Goal: Information Seeking & Learning: Check status

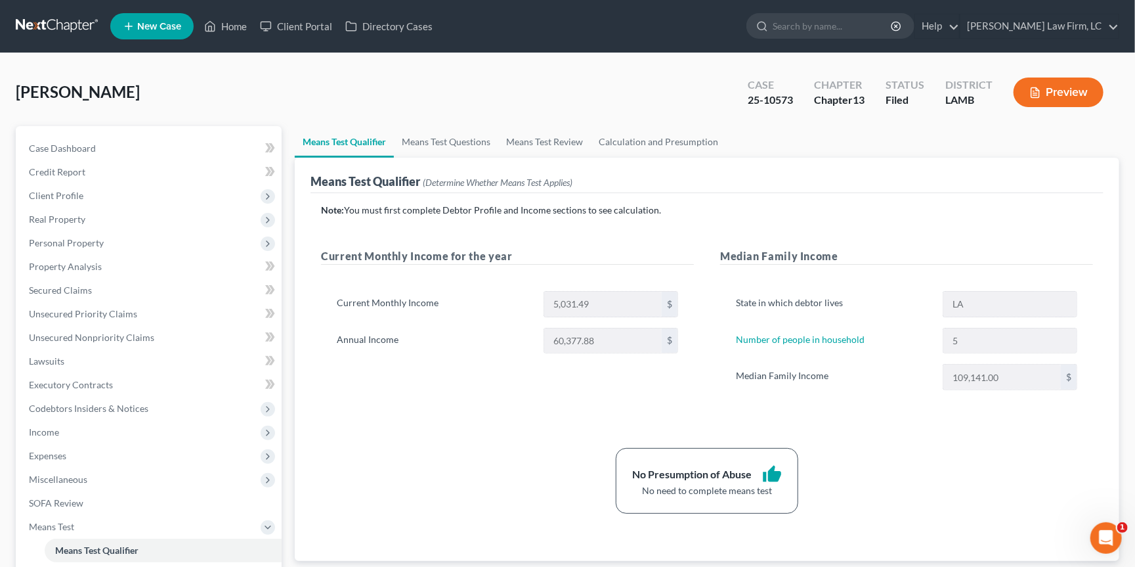
click at [47, 27] on link at bounding box center [58, 26] width 84 height 24
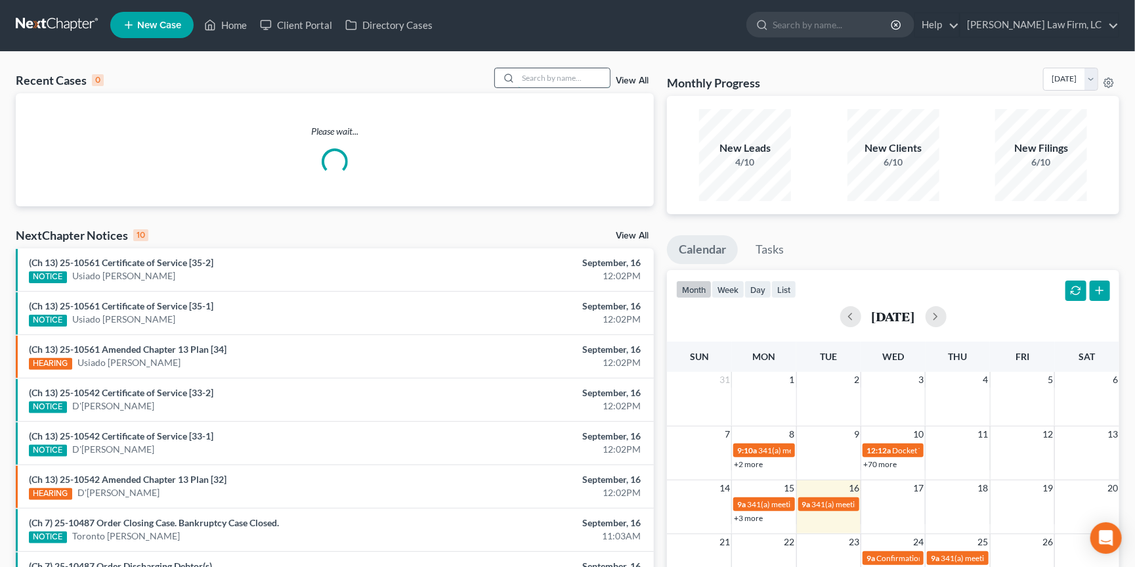
click at [589, 79] on input "search" at bounding box center [564, 77] width 92 height 19
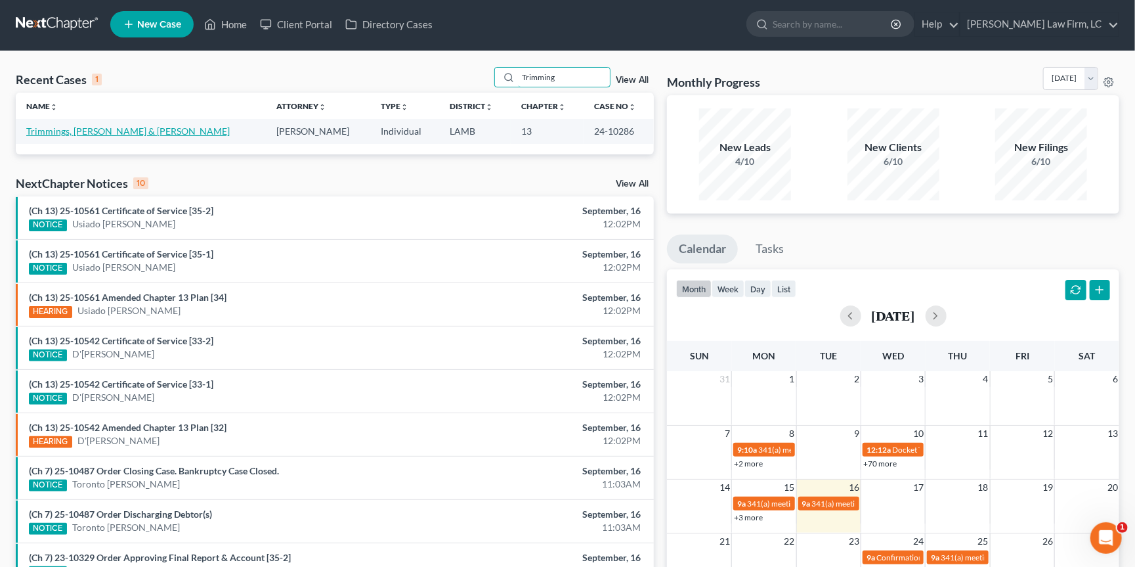
type input "Trimming"
click at [82, 130] on link "Trimmings, [PERSON_NAME] & [PERSON_NAME]" at bounding box center [128, 130] width 204 height 11
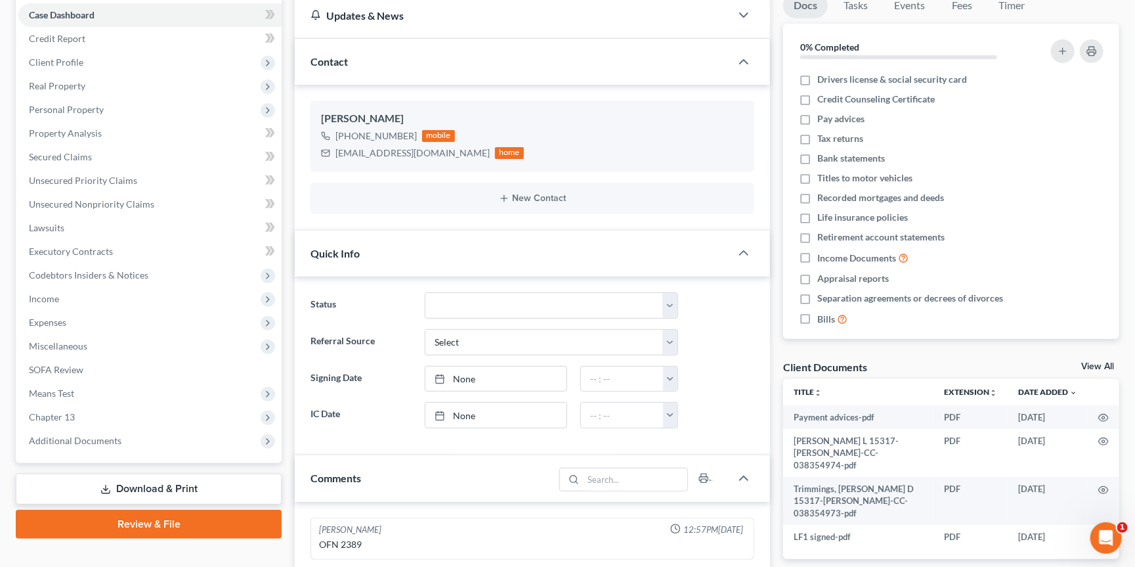
scroll to position [229, 0]
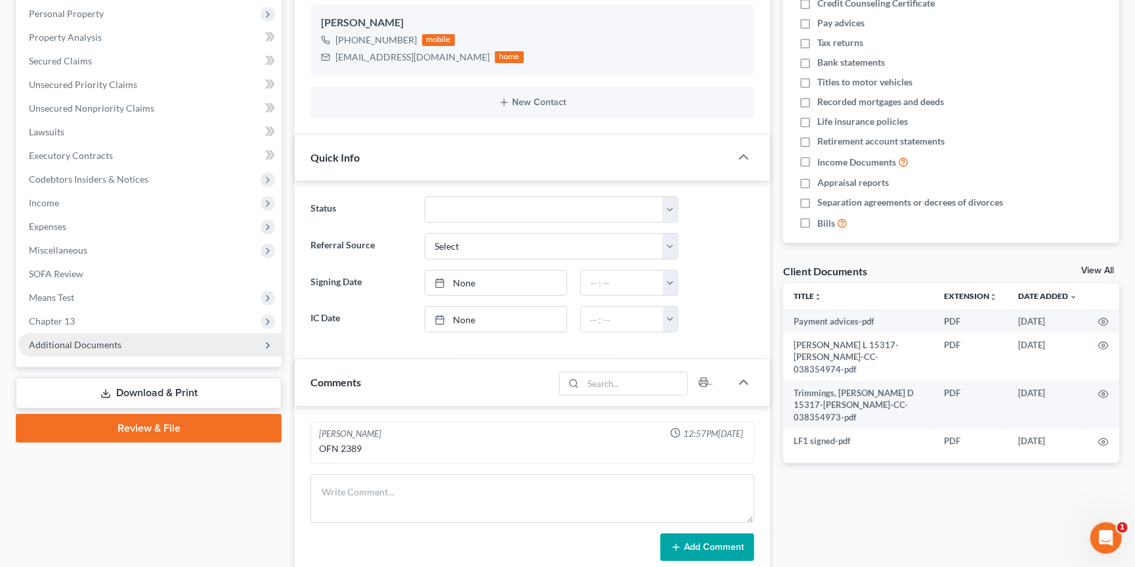
click at [85, 339] on span "Additional Documents" at bounding box center [75, 344] width 93 height 11
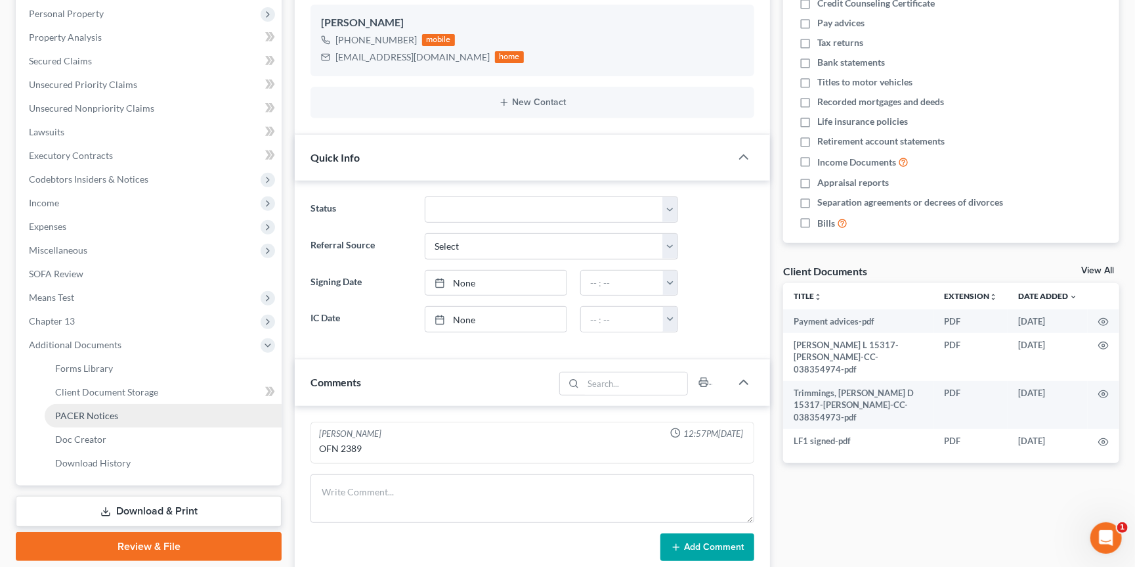
click at [106, 404] on link "PACER Notices" at bounding box center [163, 416] width 237 height 24
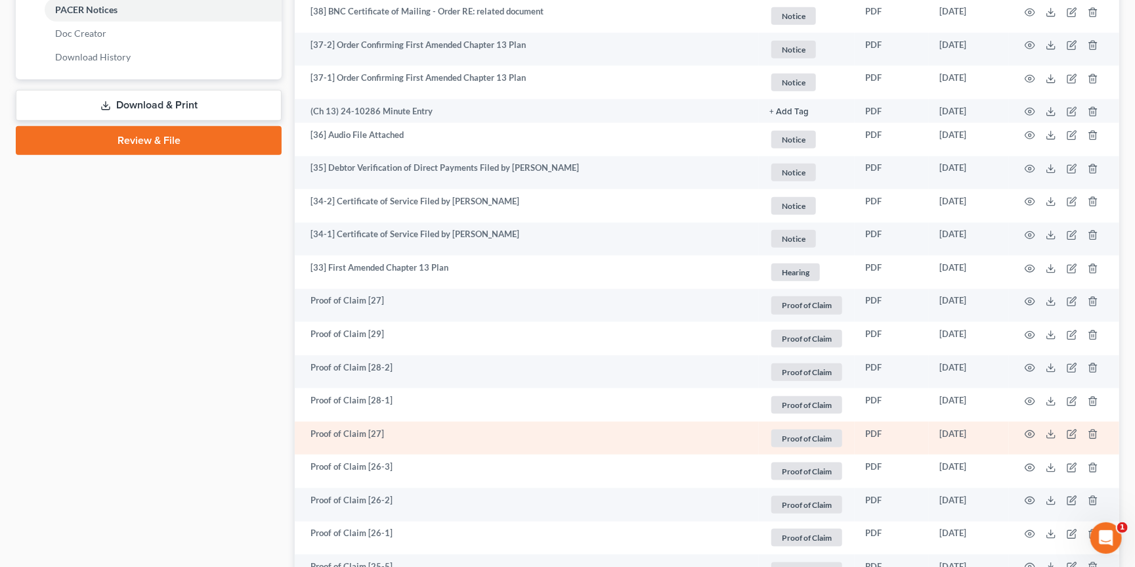
scroll to position [637, 0]
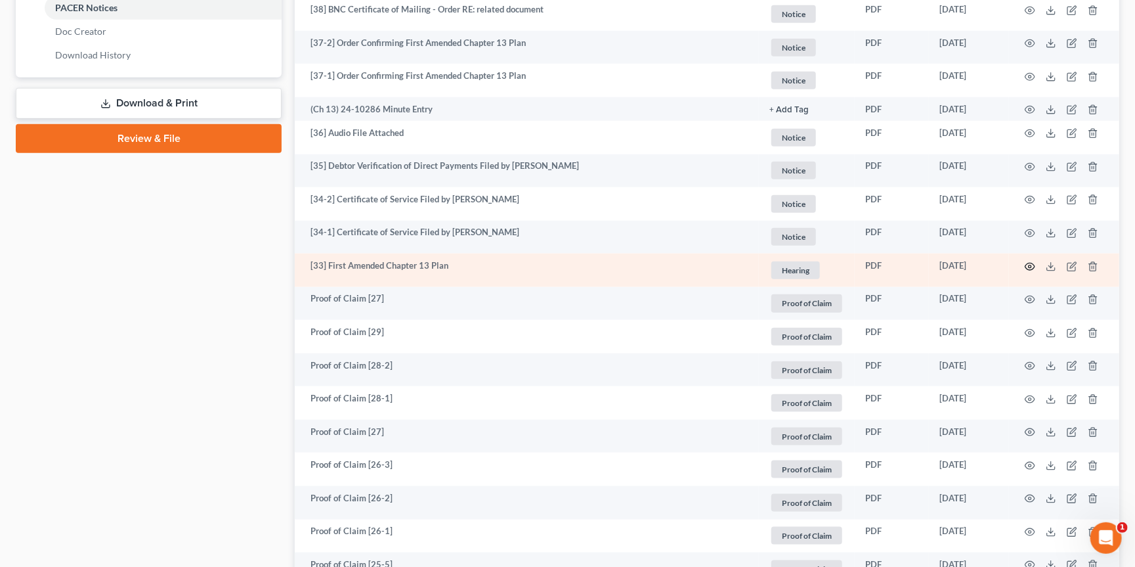
click at [1031, 261] on icon "button" at bounding box center [1030, 266] width 11 height 11
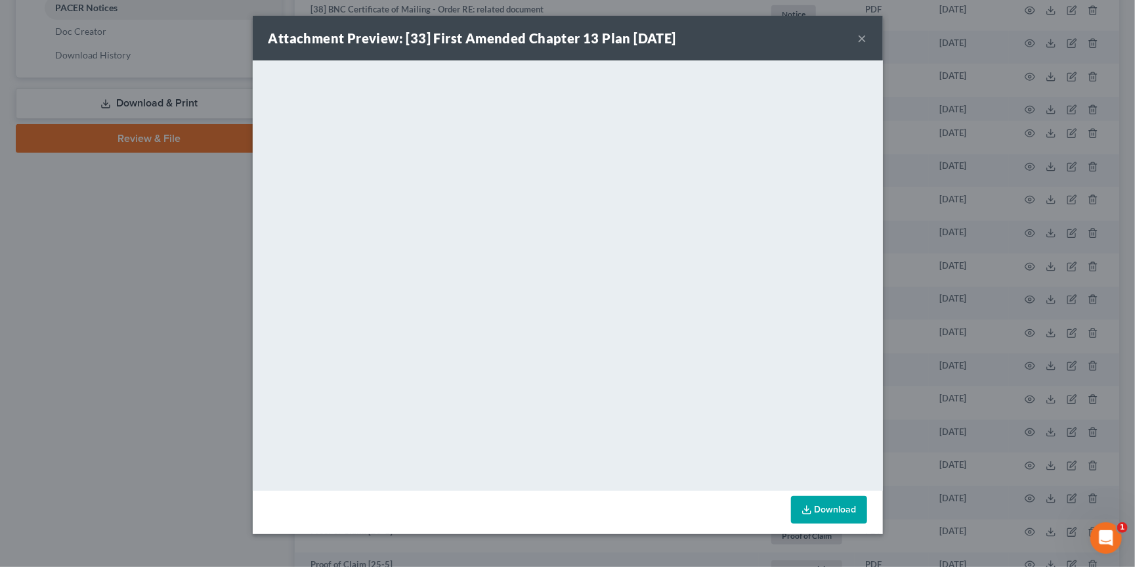
click at [972, 181] on div "Attachment Preview: [33] First Amended Chapter 13 Plan 07/02/2024 × <object ng-…" at bounding box center [567, 283] width 1135 height 567
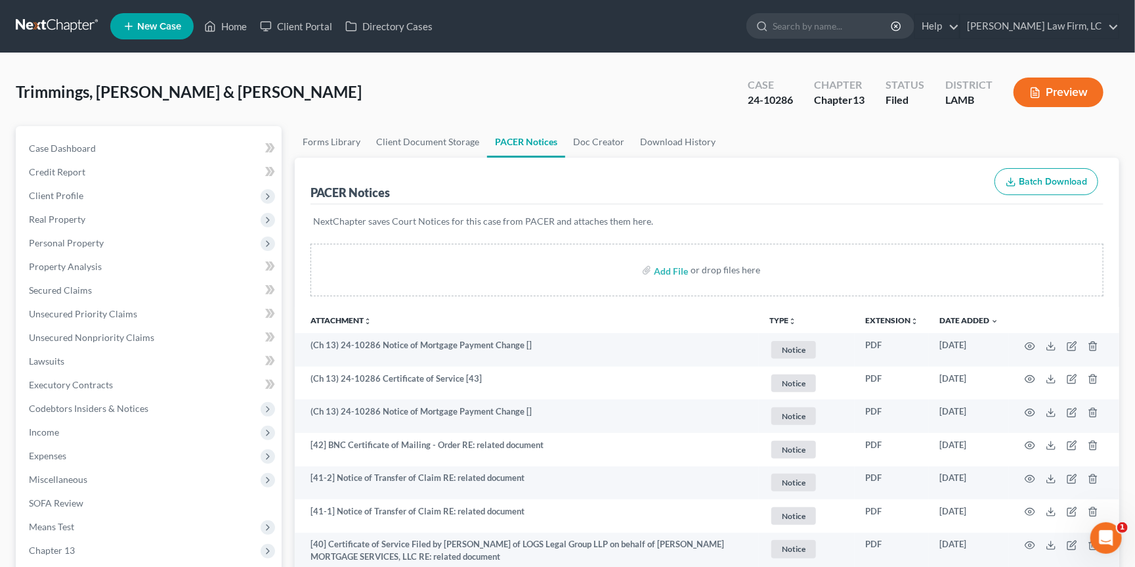
scroll to position [0, 0]
click at [68, 18] on link at bounding box center [58, 26] width 84 height 24
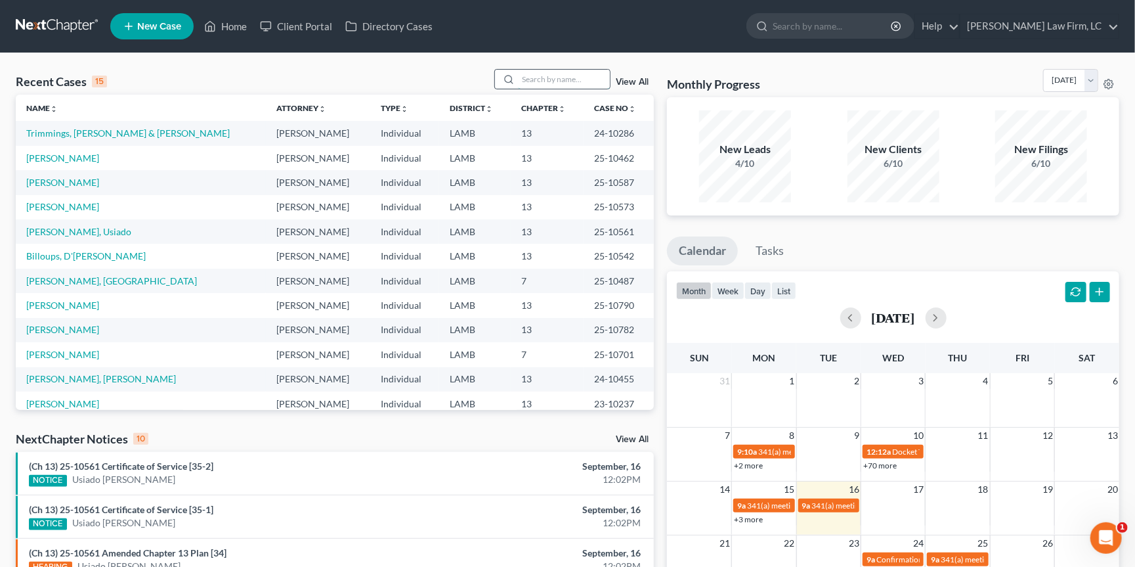
click at [531, 72] on input "search" at bounding box center [564, 79] width 92 height 19
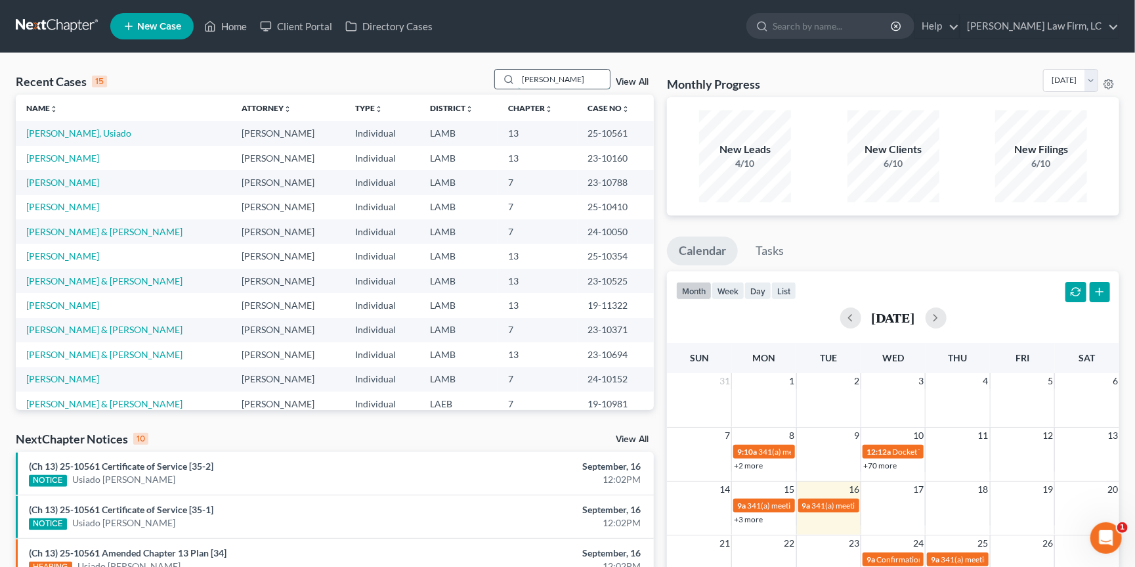
type input "[PERSON_NAME]"
drag, startPoint x: 531, startPoint y: 72, endPoint x: 60, endPoint y: 132, distance: 474.6
click at [62, 132] on link "[PERSON_NAME], Usiado" at bounding box center [78, 132] width 105 height 11
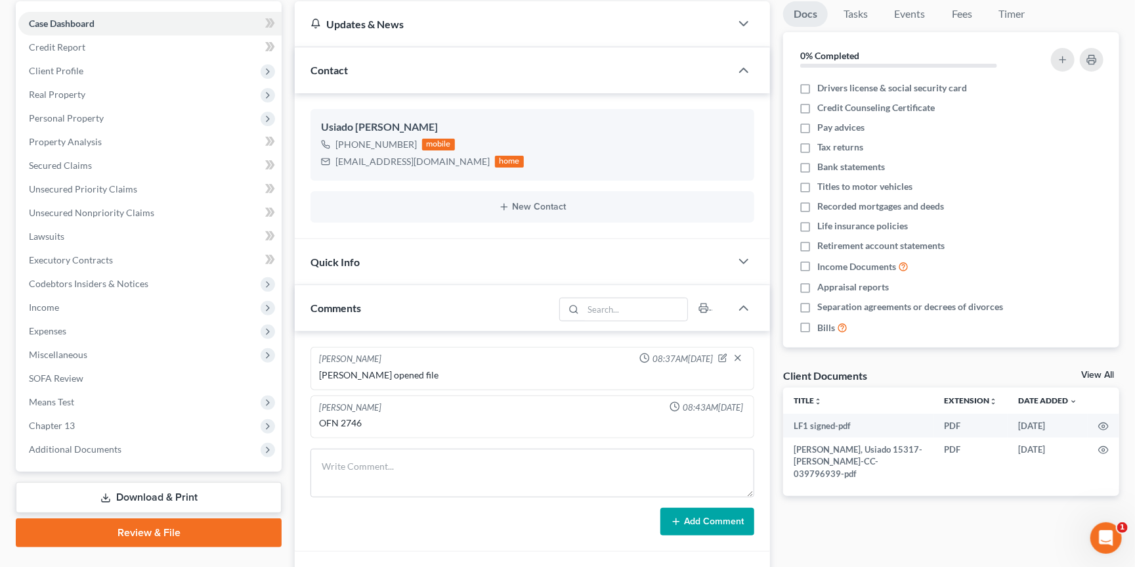
scroll to position [222, 0]
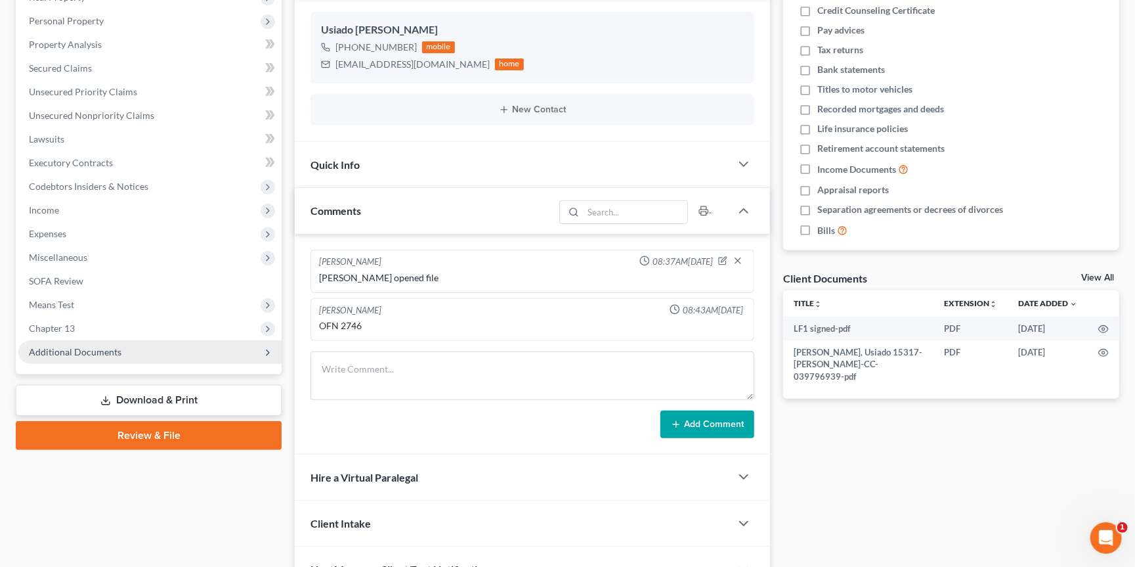
click at [119, 340] on span "Additional Documents" at bounding box center [149, 352] width 263 height 24
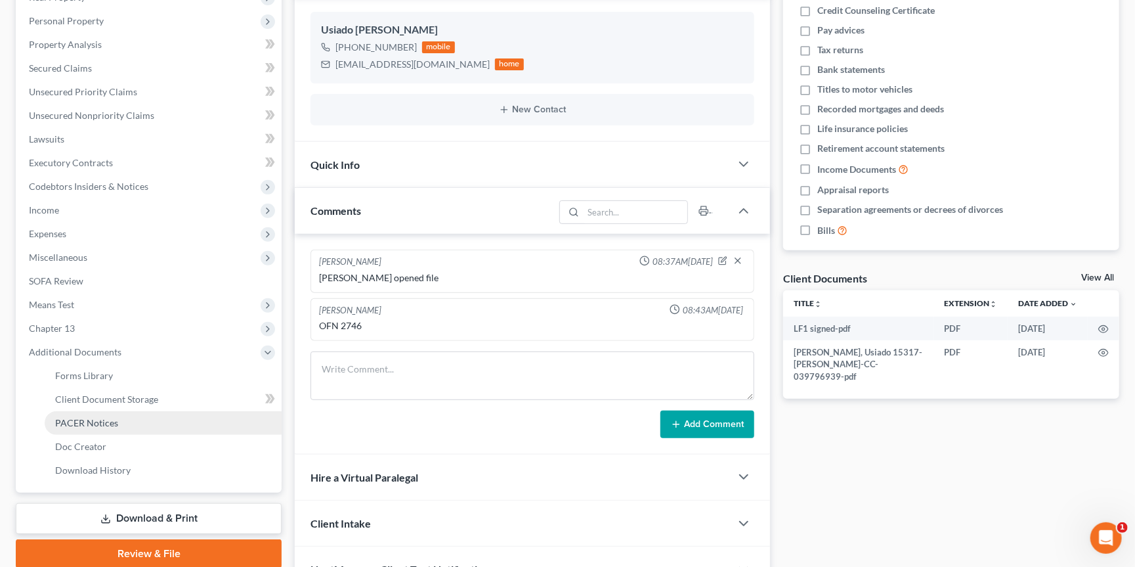
click at [93, 417] on span "PACER Notices" at bounding box center [86, 422] width 63 height 11
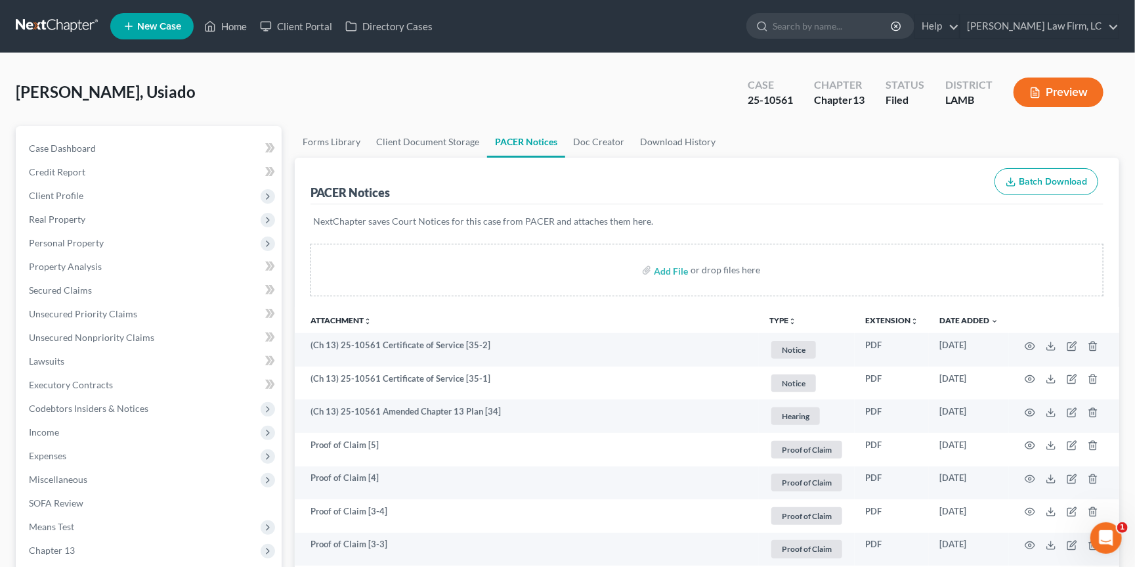
click at [41, 21] on link at bounding box center [58, 26] width 84 height 24
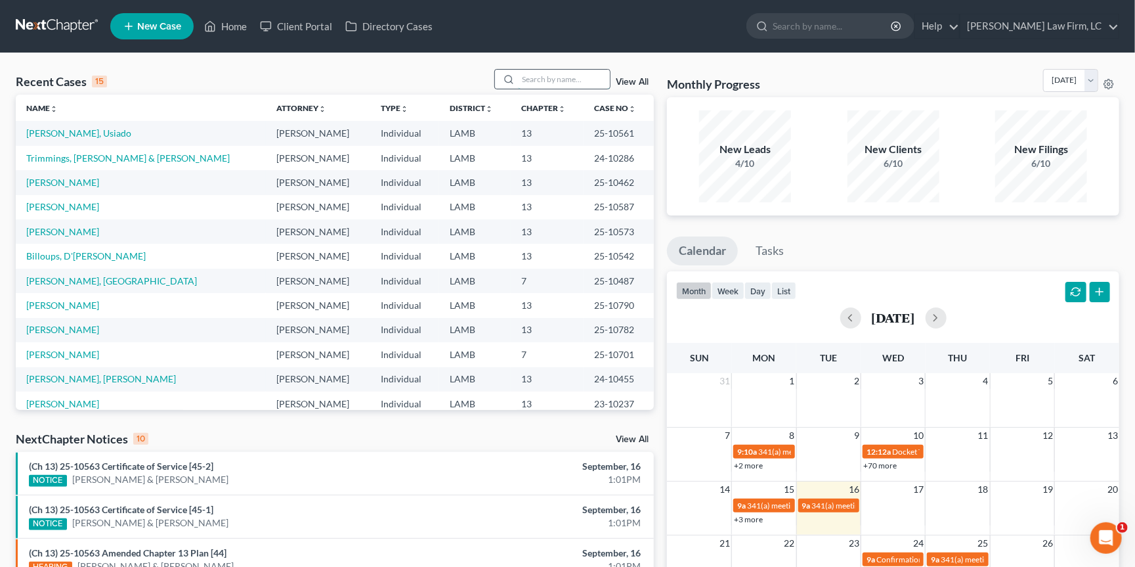
drag, startPoint x: 579, startPoint y: 81, endPoint x: 574, endPoint y: 76, distance: 7.9
click at [576, 80] on input "search" at bounding box center [564, 79] width 92 height 19
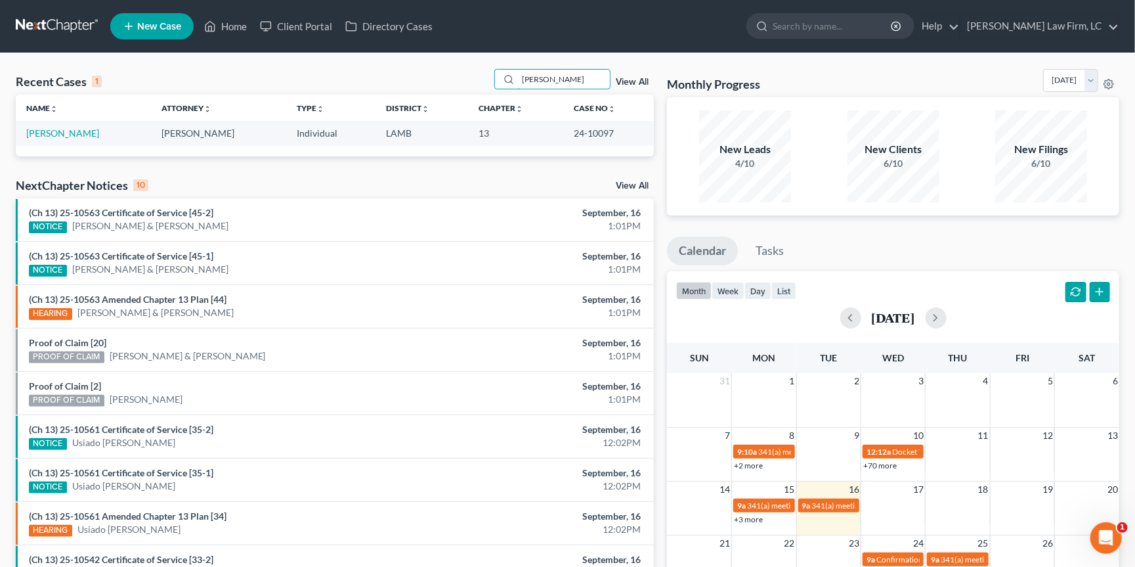
type input "Bailey"
drag, startPoint x: 509, startPoint y: 98, endPoint x: 57, endPoint y: 131, distance: 453.5
click at [58, 132] on link "Bailey, Jacob" at bounding box center [62, 132] width 73 height 11
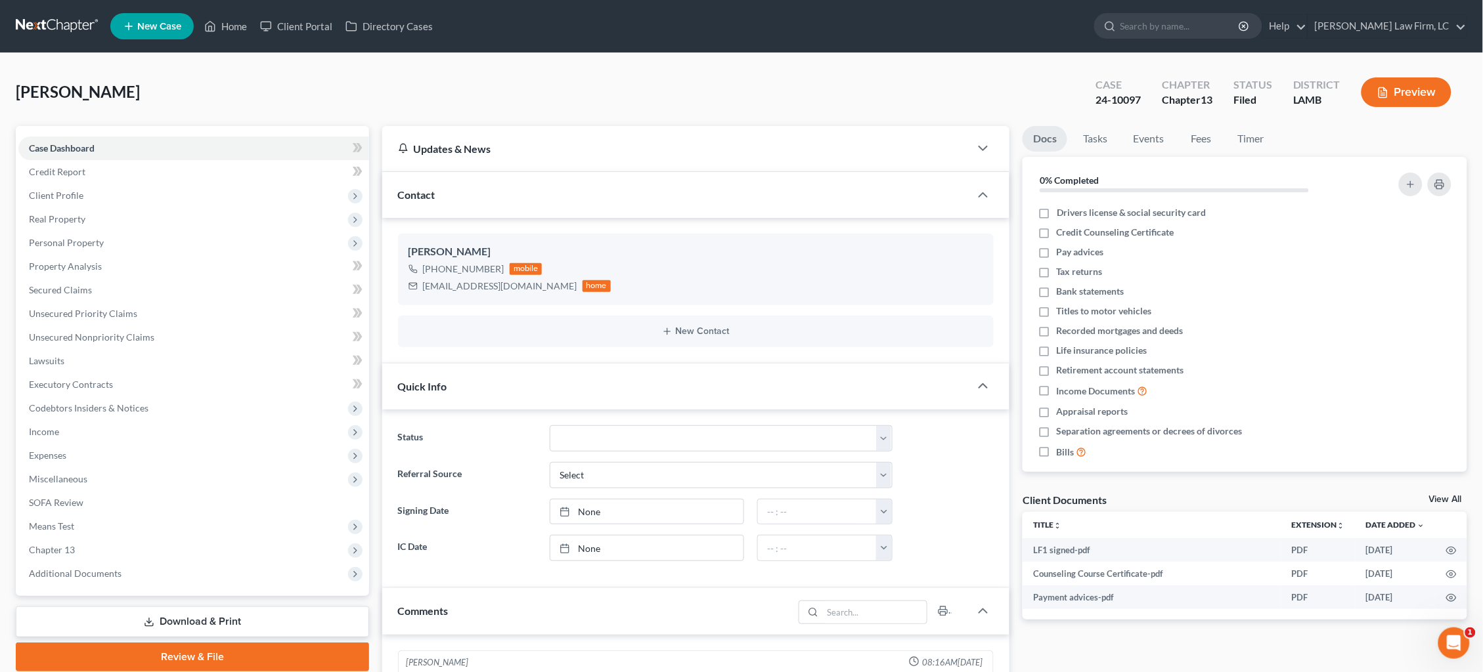
click at [45, 26] on link at bounding box center [58, 26] width 84 height 24
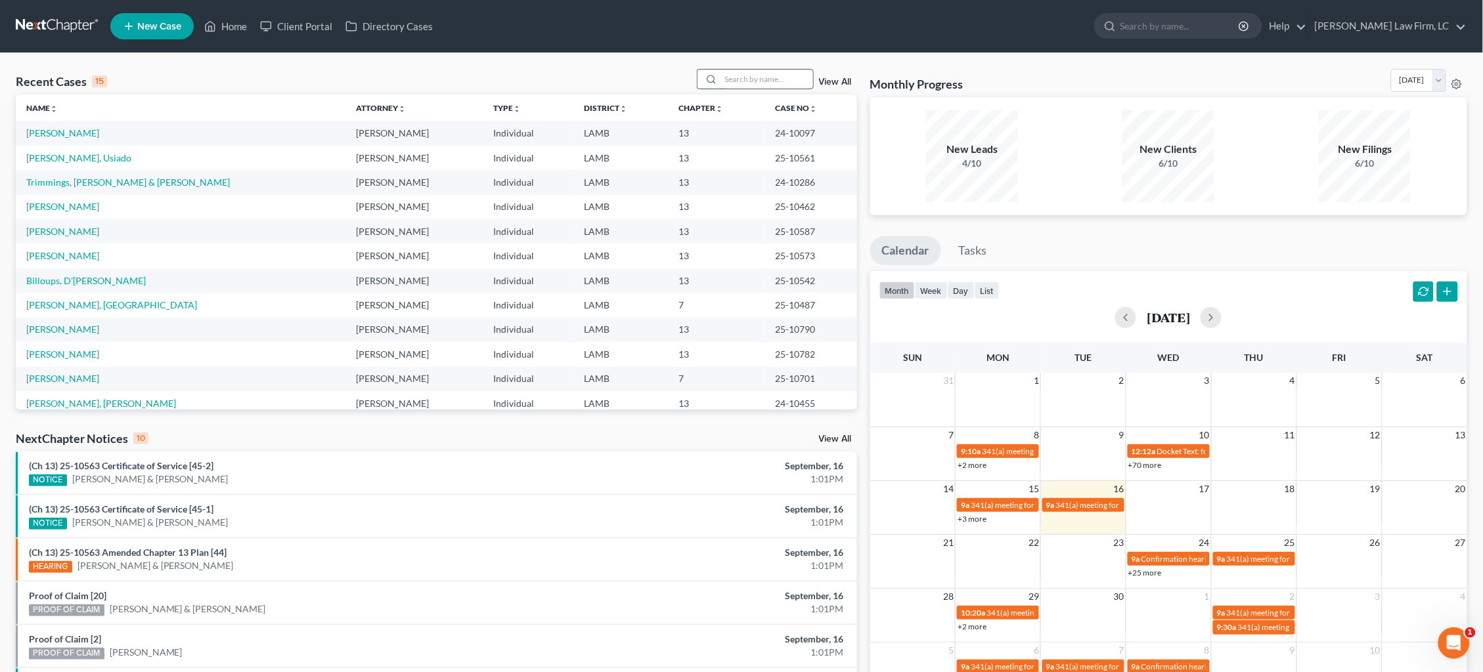
click at [749, 77] on input "search" at bounding box center [767, 79] width 92 height 19
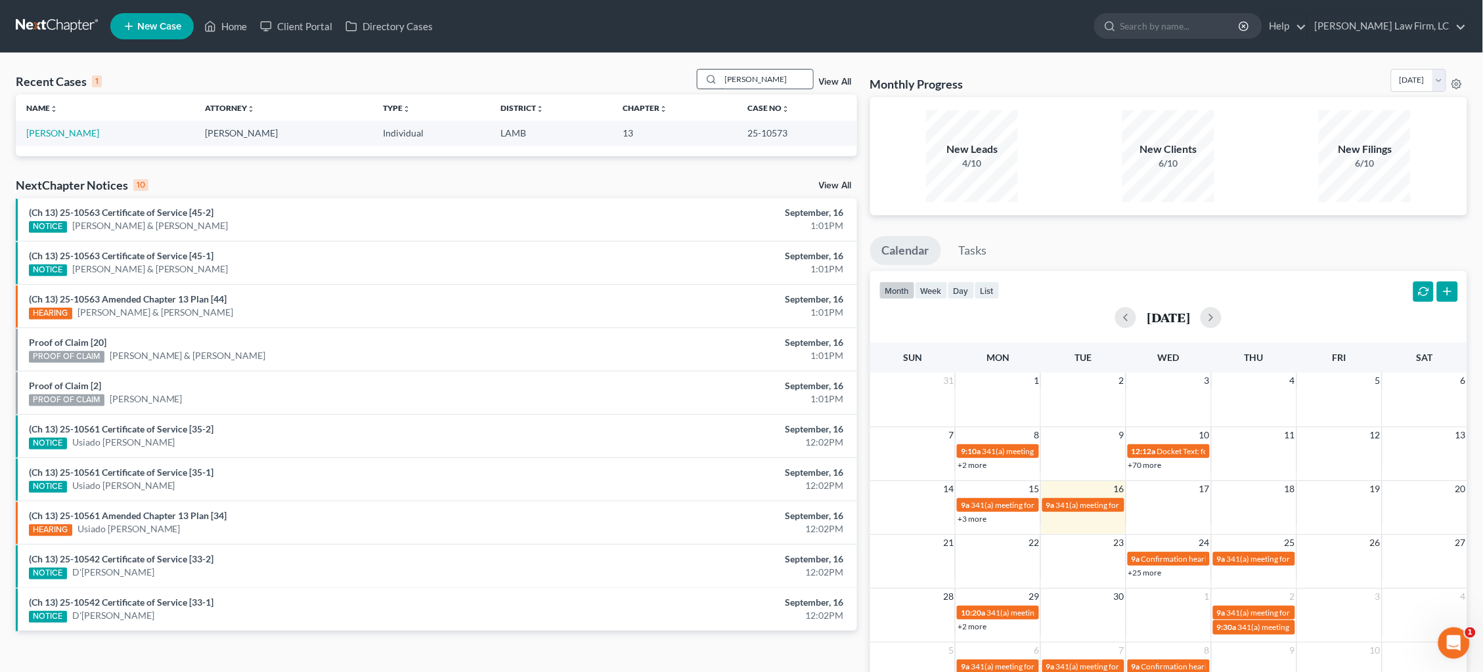
type input "[PERSON_NAME]"
drag, startPoint x: 748, startPoint y: 77, endPoint x: 60, endPoint y: 135, distance: 689.8
click at [62, 135] on link "[PERSON_NAME]" at bounding box center [62, 132] width 73 height 11
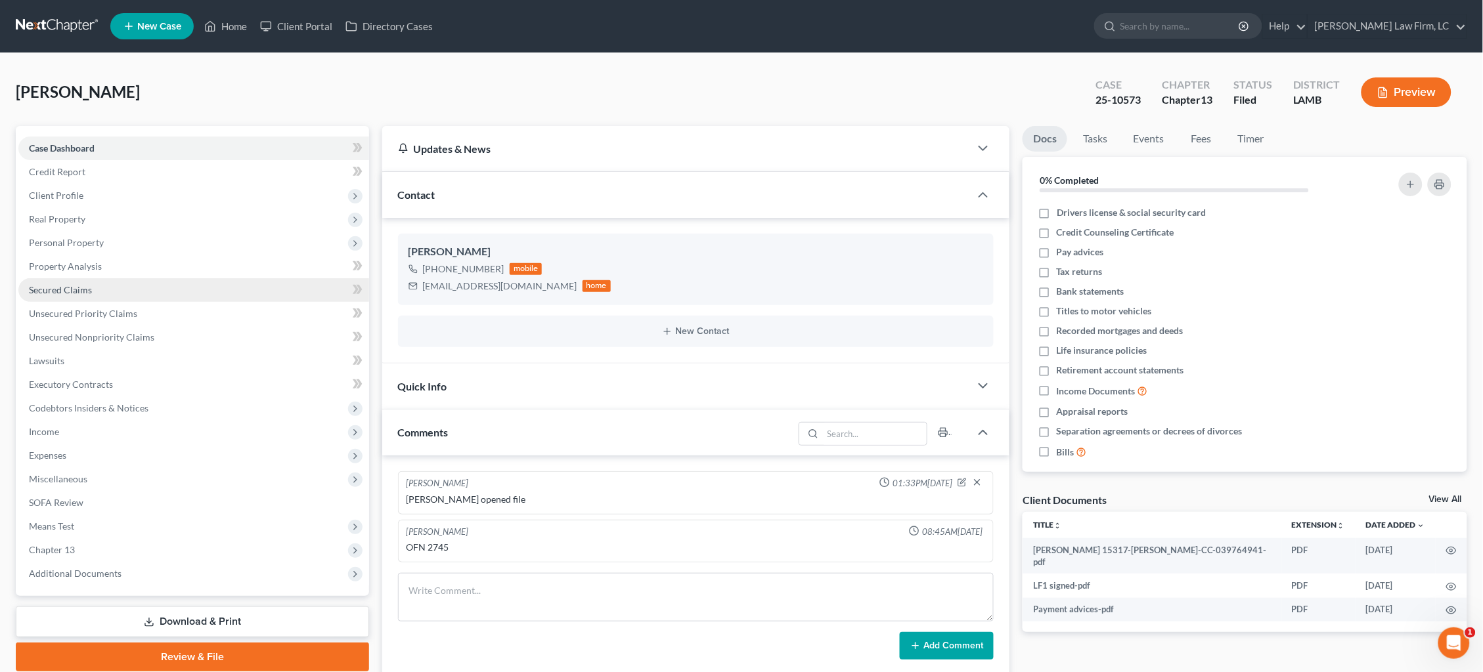
click at [124, 284] on link "Secured Claims" at bounding box center [193, 290] width 351 height 24
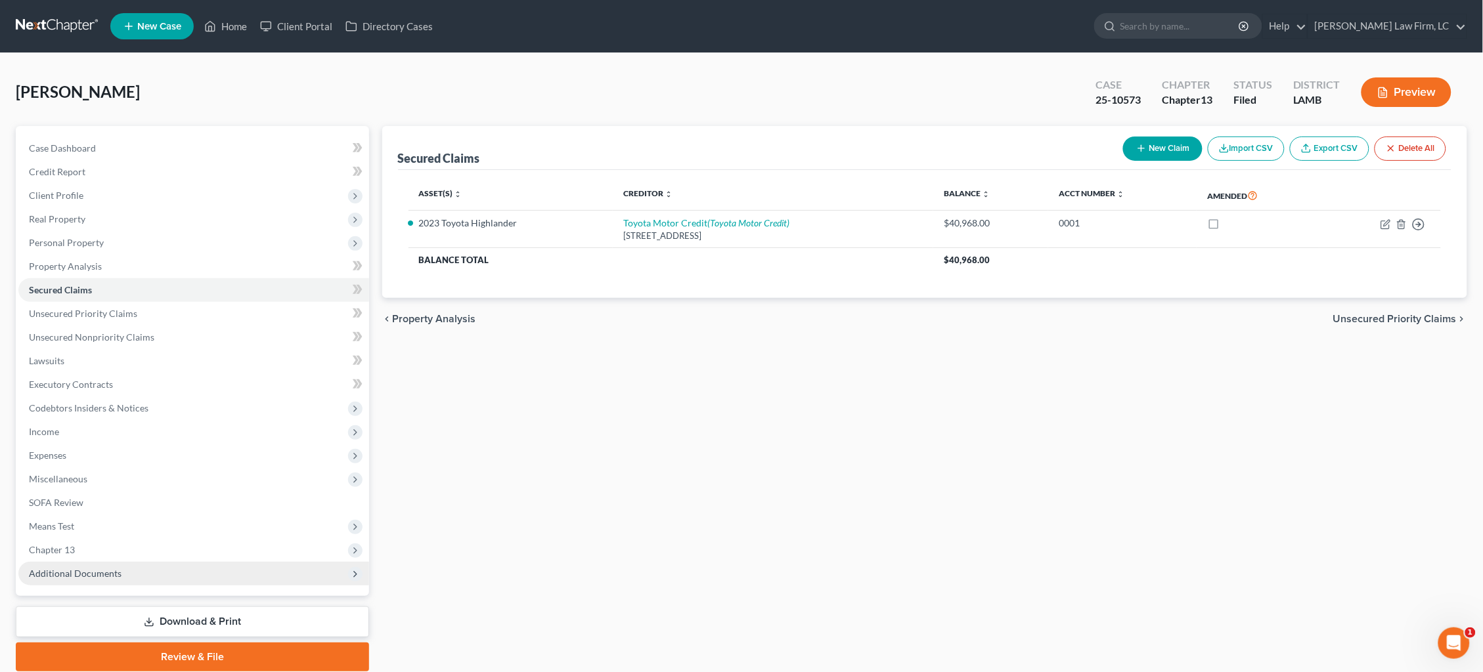
click at [138, 562] on span "Additional Documents" at bounding box center [193, 574] width 351 height 24
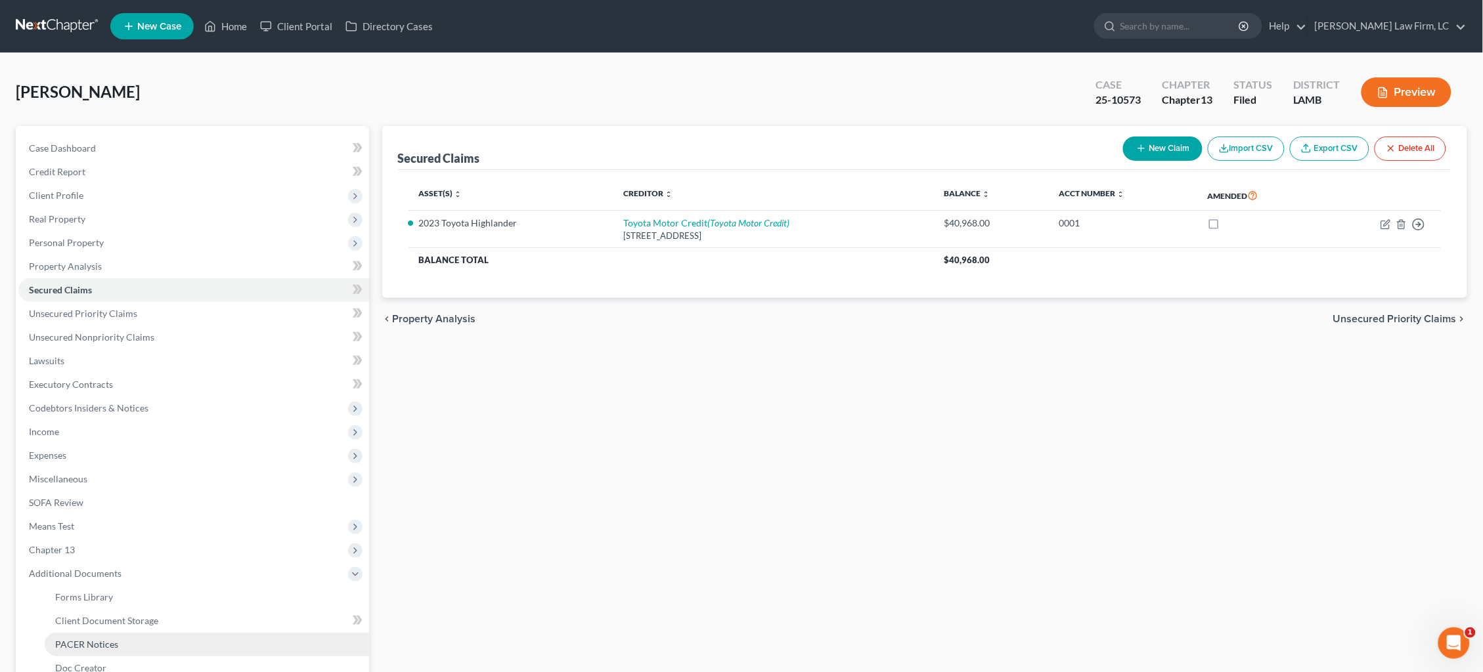
click at [115, 639] on span "PACER Notices" at bounding box center [86, 644] width 63 height 11
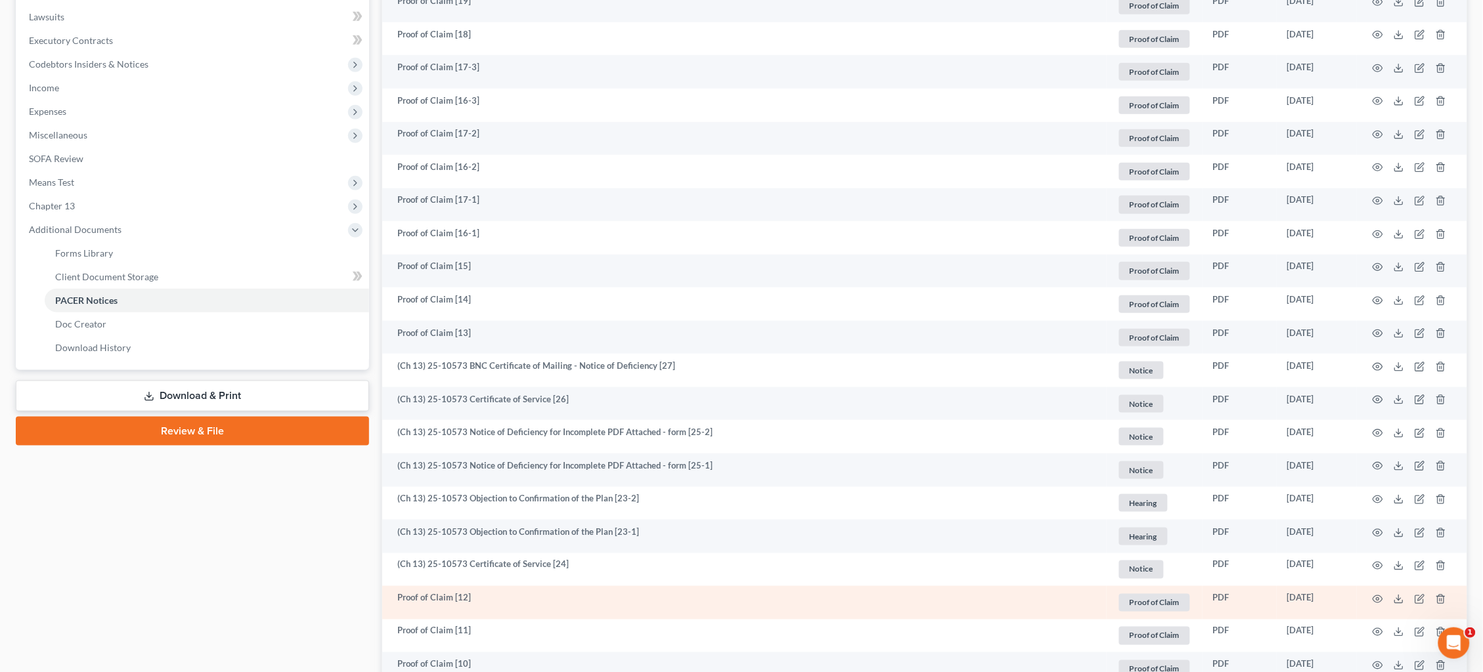
scroll to position [377, 0]
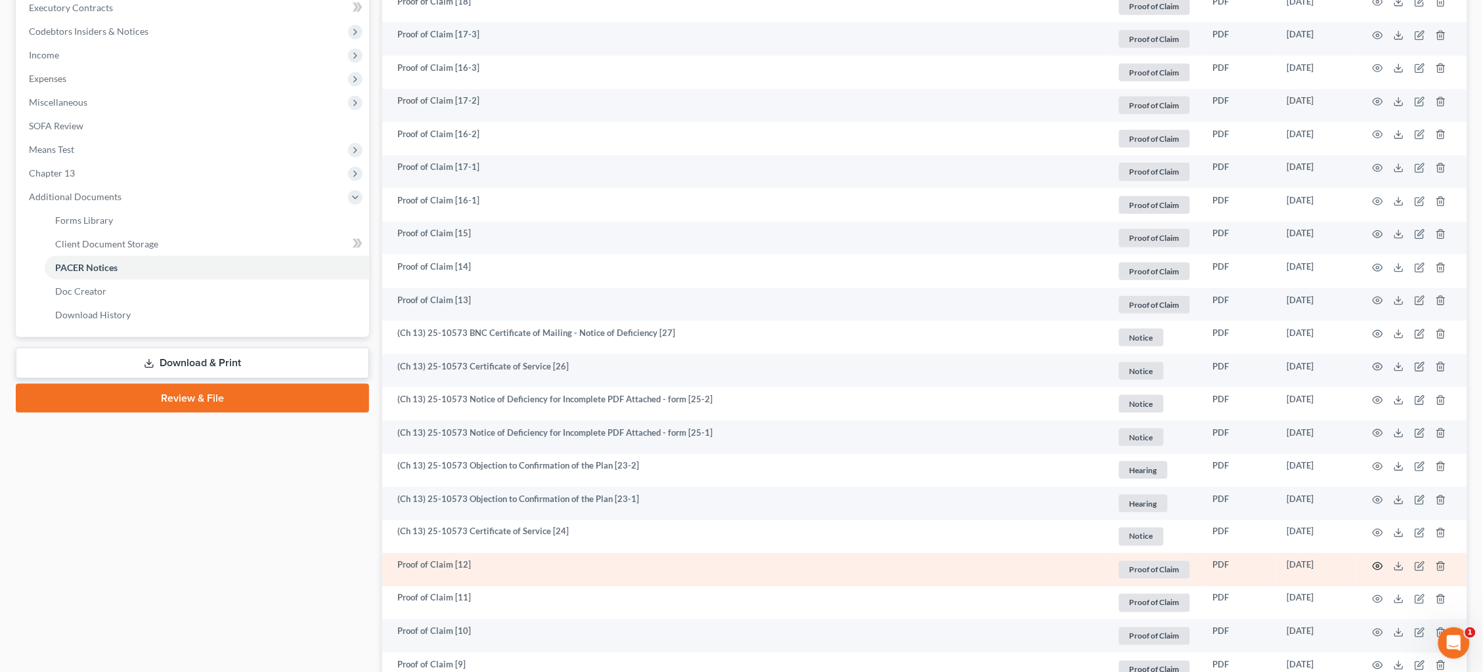
click at [1377, 561] on icon "button" at bounding box center [1377, 566] width 11 height 11
click at [1376, 563] on icon "button" at bounding box center [1378, 566] width 10 height 7
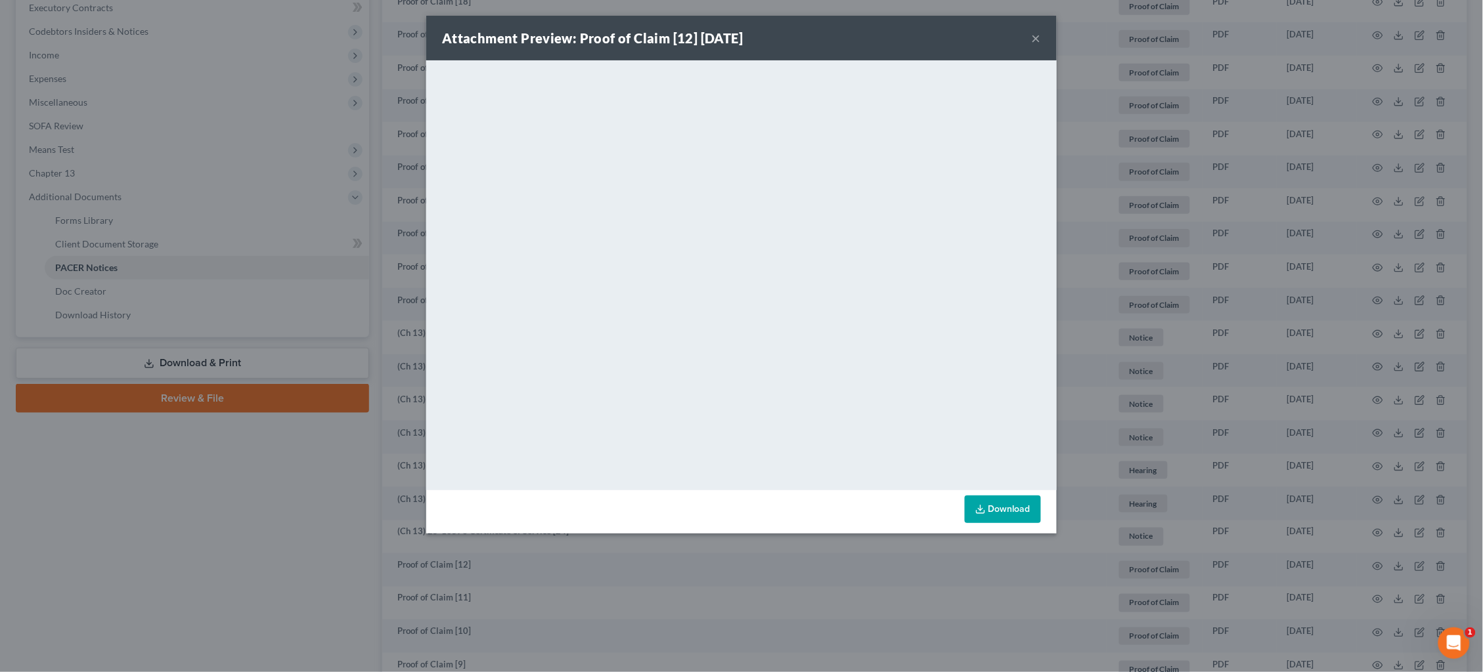
click at [311, 156] on div "Attachment Preview: Proof of Claim [12] 08/28/2025 × <object ng-attr-data='http…" at bounding box center [741, 336] width 1483 height 672
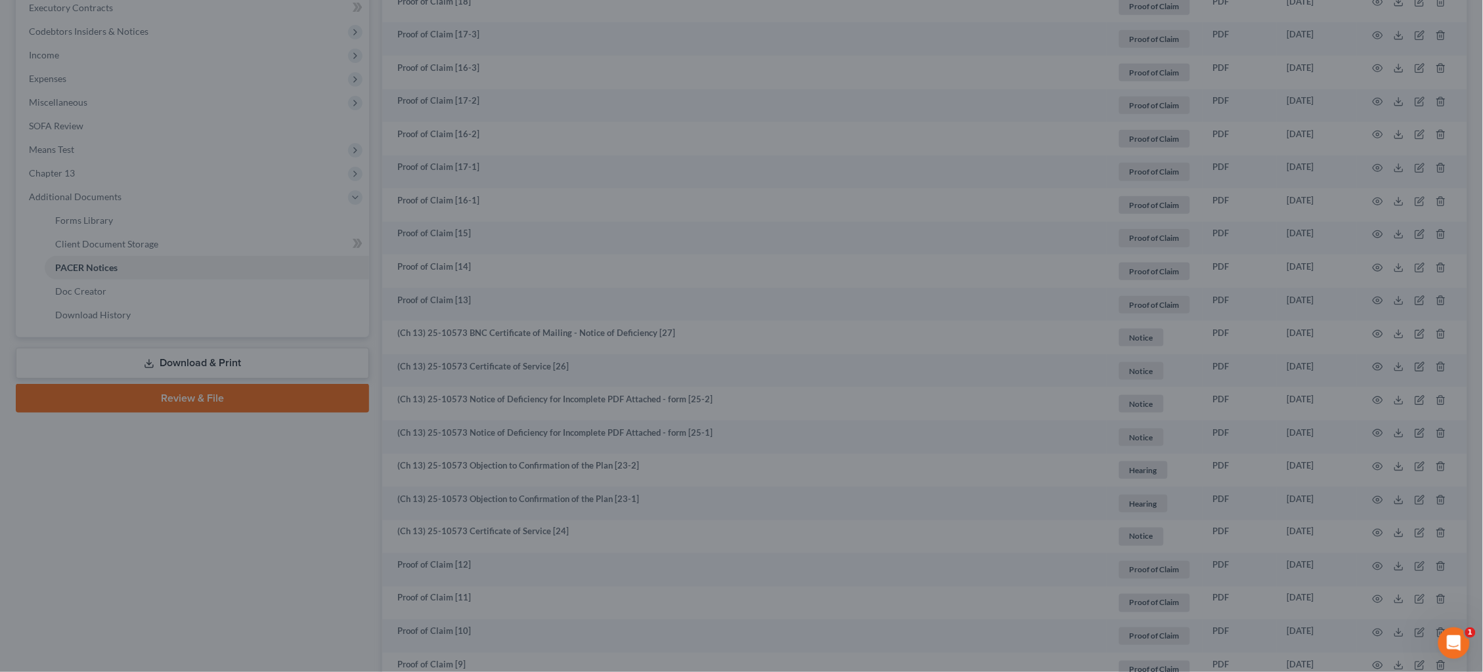
click at [310, 148] on div at bounding box center [741, 336] width 1483 height 672
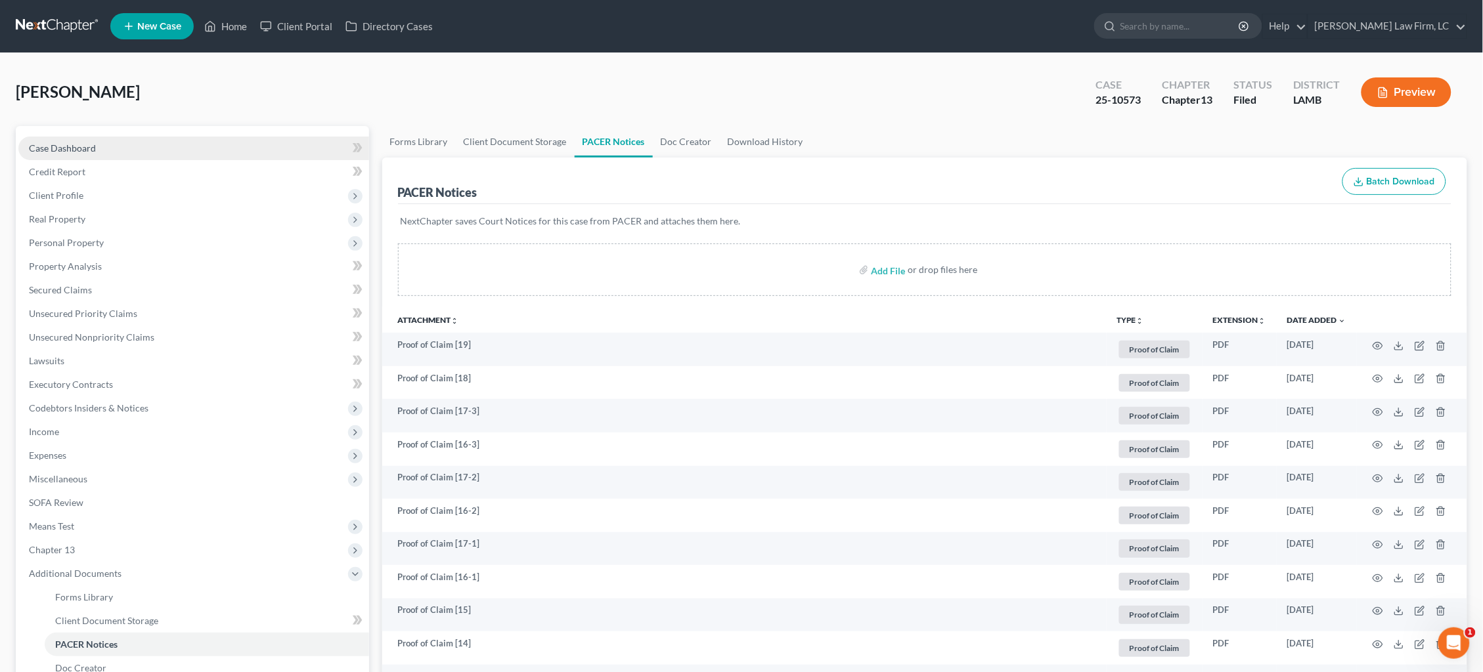
scroll to position [0, 0]
click at [190, 141] on link "Case Dashboard" at bounding box center [193, 149] width 351 height 24
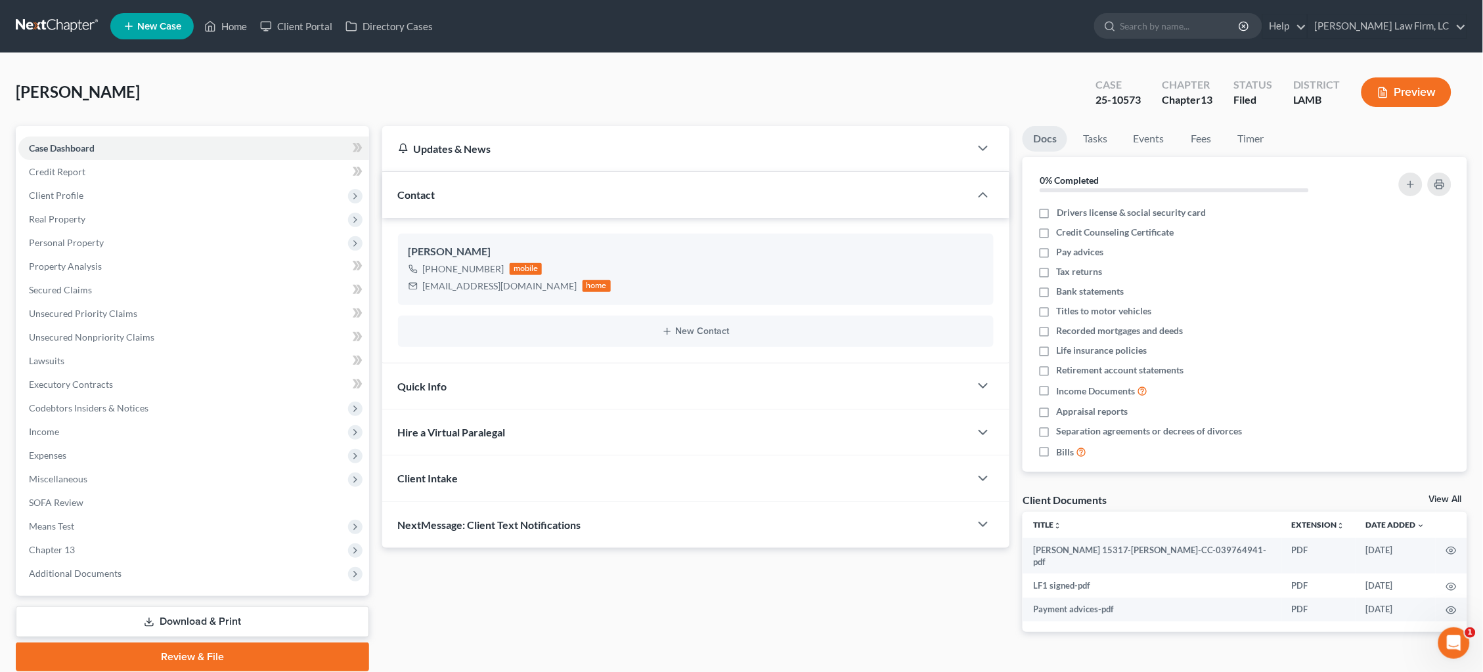
click at [680, 383] on div "Quick Info" at bounding box center [676, 386] width 588 height 45
click at [678, 365] on div "Quick Info" at bounding box center [676, 386] width 588 height 45
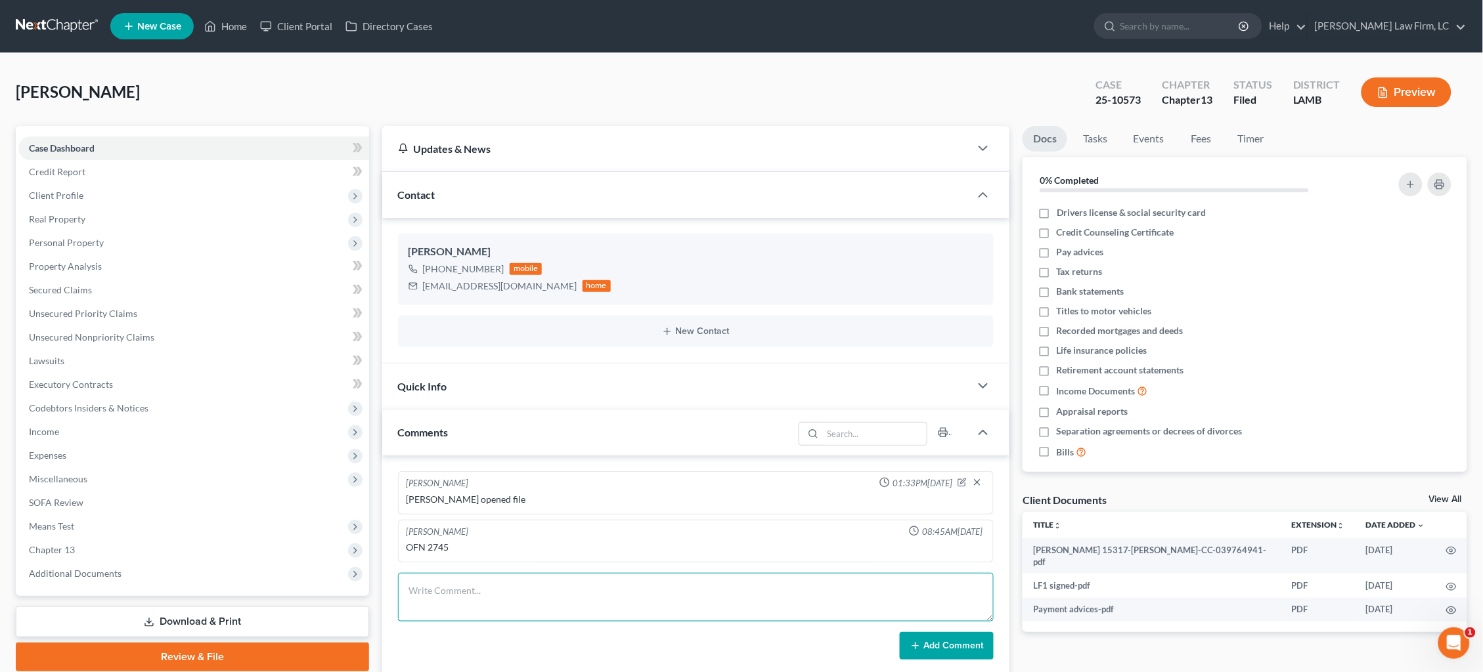
click at [605, 573] on textarea at bounding box center [696, 597] width 596 height 49
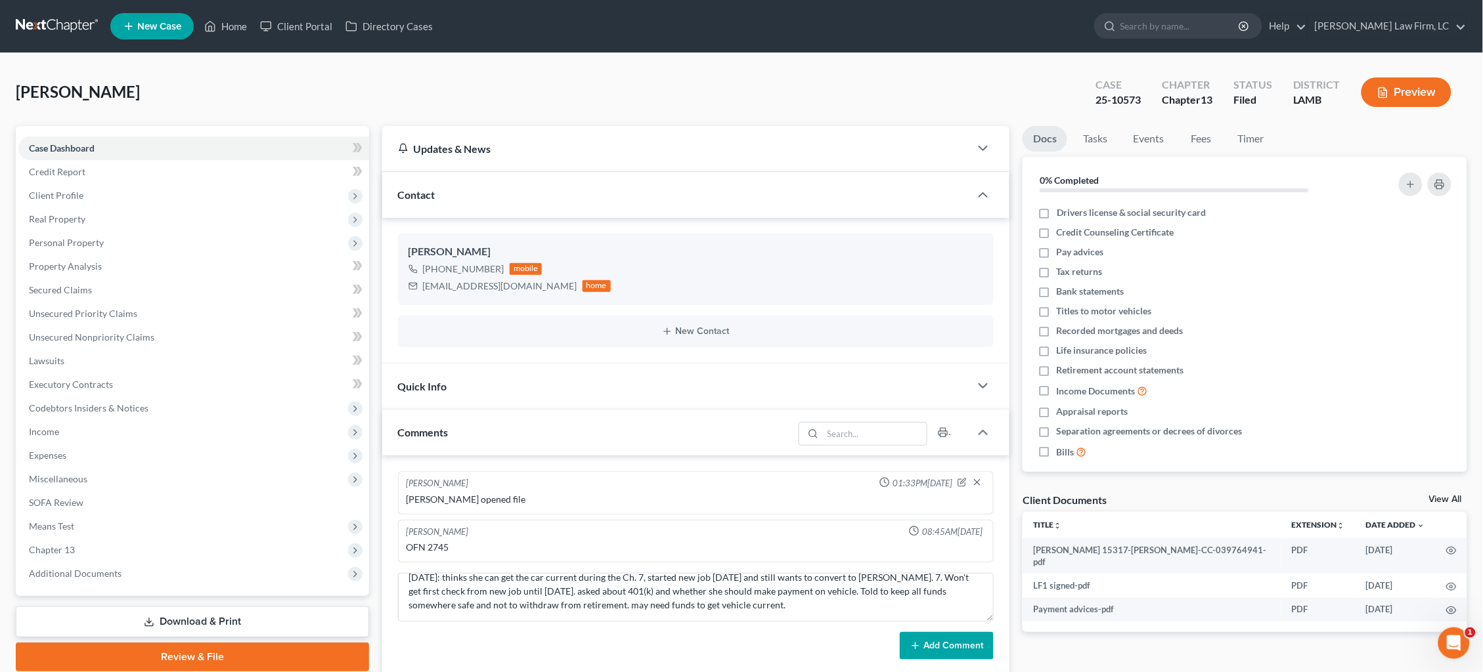
scroll to position [12, 0]
type textarea "9/16/25: thinks she can get the car current during the Ch. 7, started new job M…"
click at [964, 645] on button "Add Comment" at bounding box center [946, 646] width 94 height 28
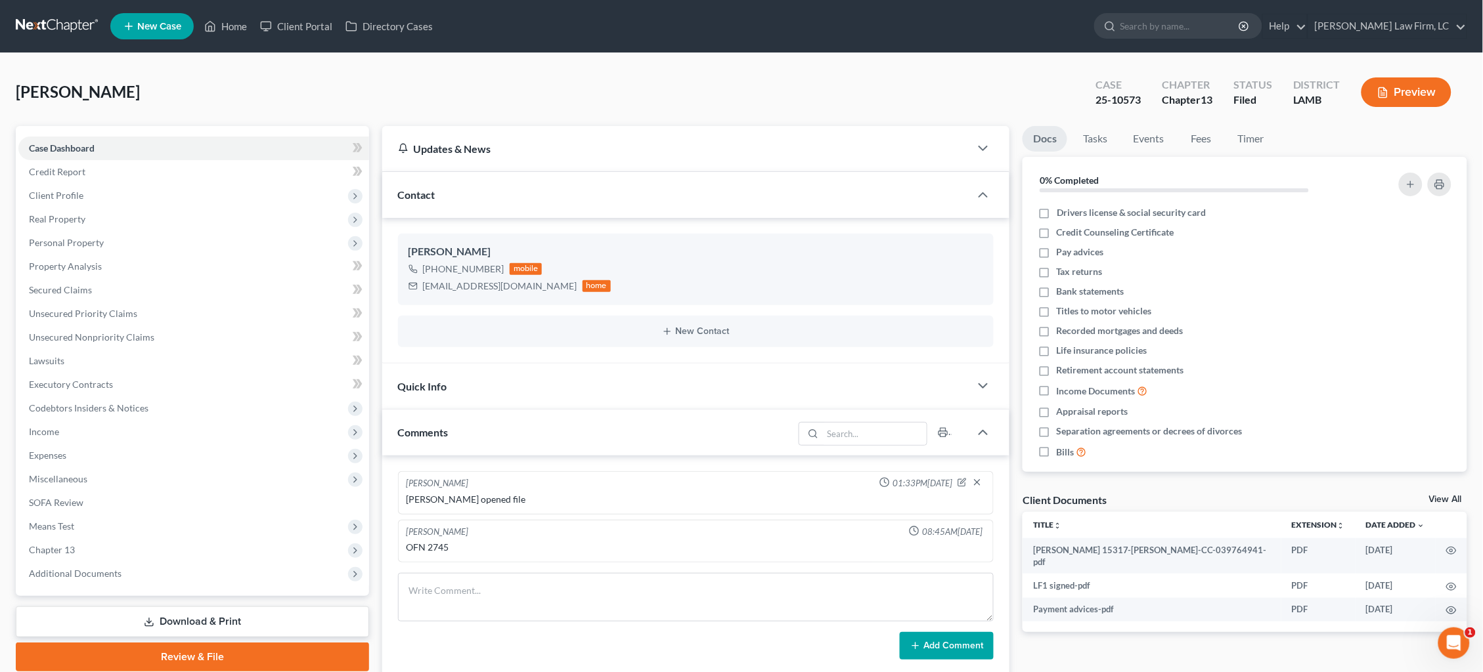
scroll to position [0, 0]
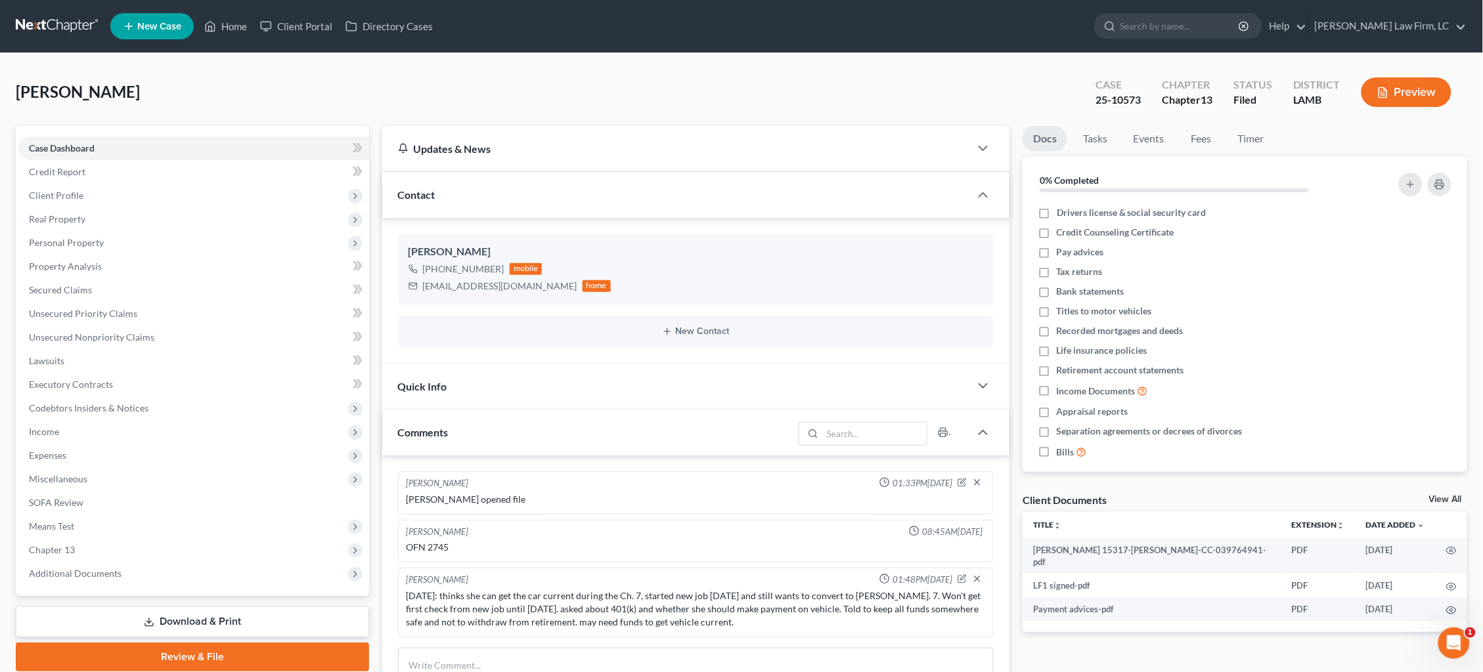
click at [33, 23] on link at bounding box center [58, 26] width 84 height 24
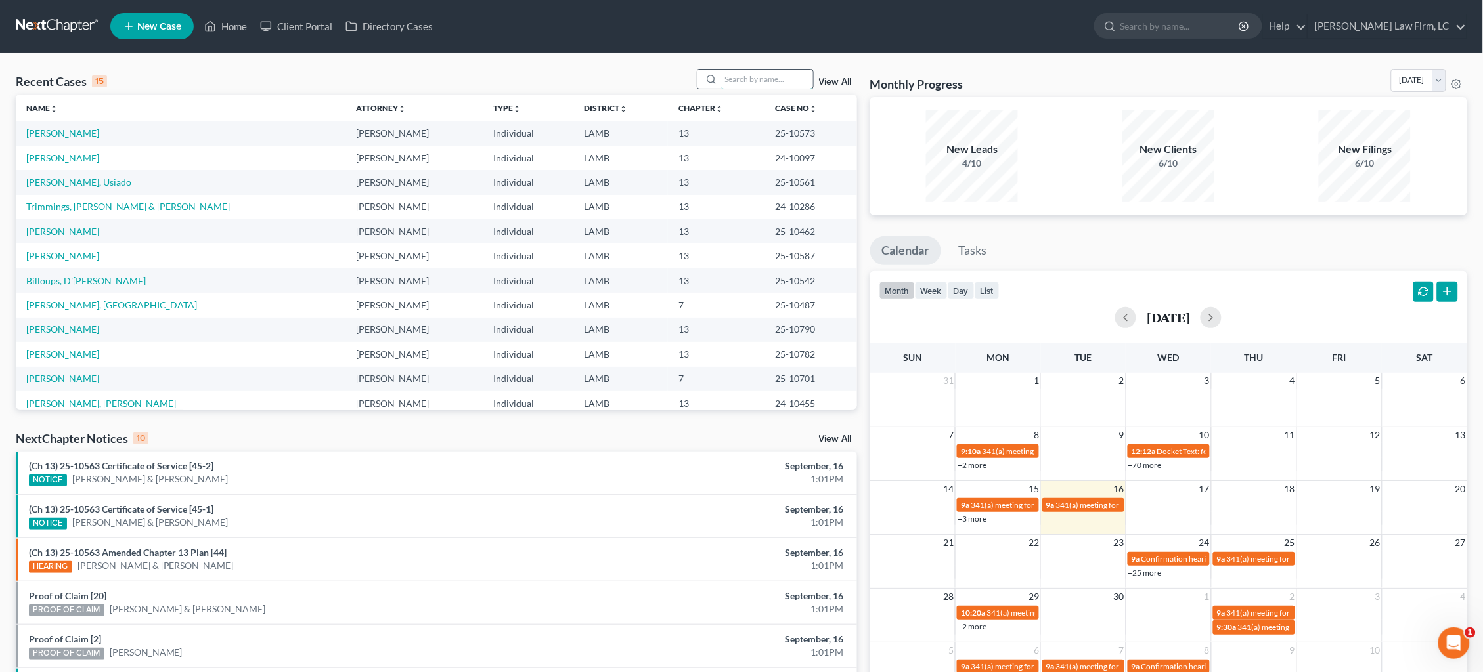
click at [771, 74] on input "search" at bounding box center [767, 79] width 92 height 19
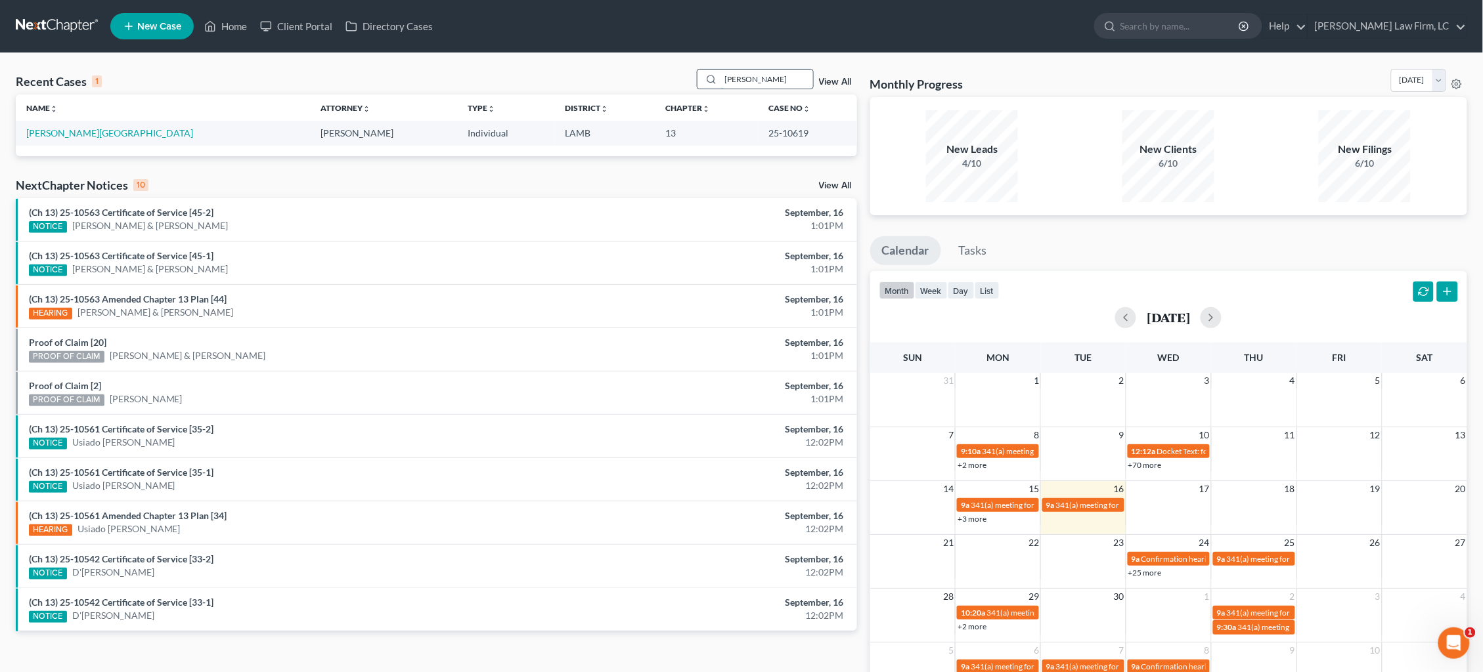
type input "viola"
drag, startPoint x: 771, startPoint y: 74, endPoint x: 65, endPoint y: 133, distance: 708.3
click at [69, 135] on link "Skidmore, Kiola" at bounding box center [109, 132] width 167 height 11
click at [64, 131] on link "Skidmore, Kiola" at bounding box center [109, 132] width 167 height 11
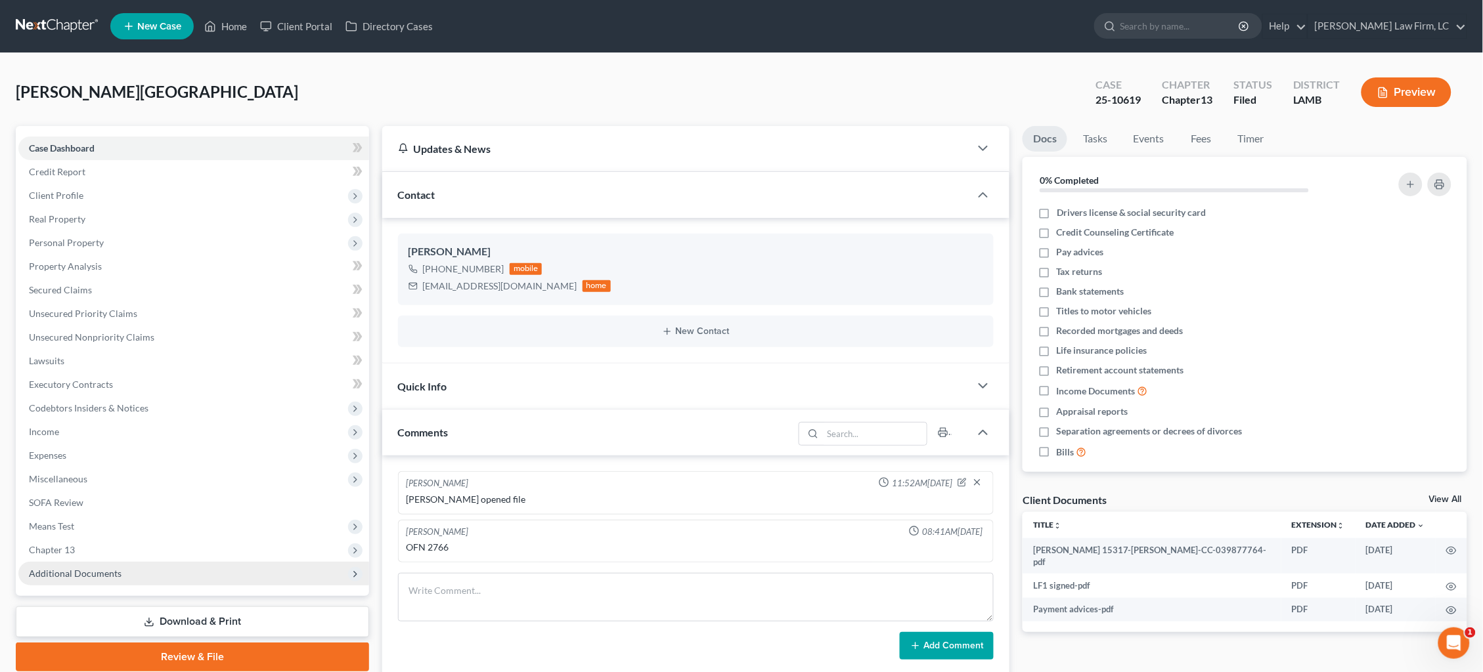
click at [76, 564] on span "Additional Documents" at bounding box center [193, 574] width 351 height 24
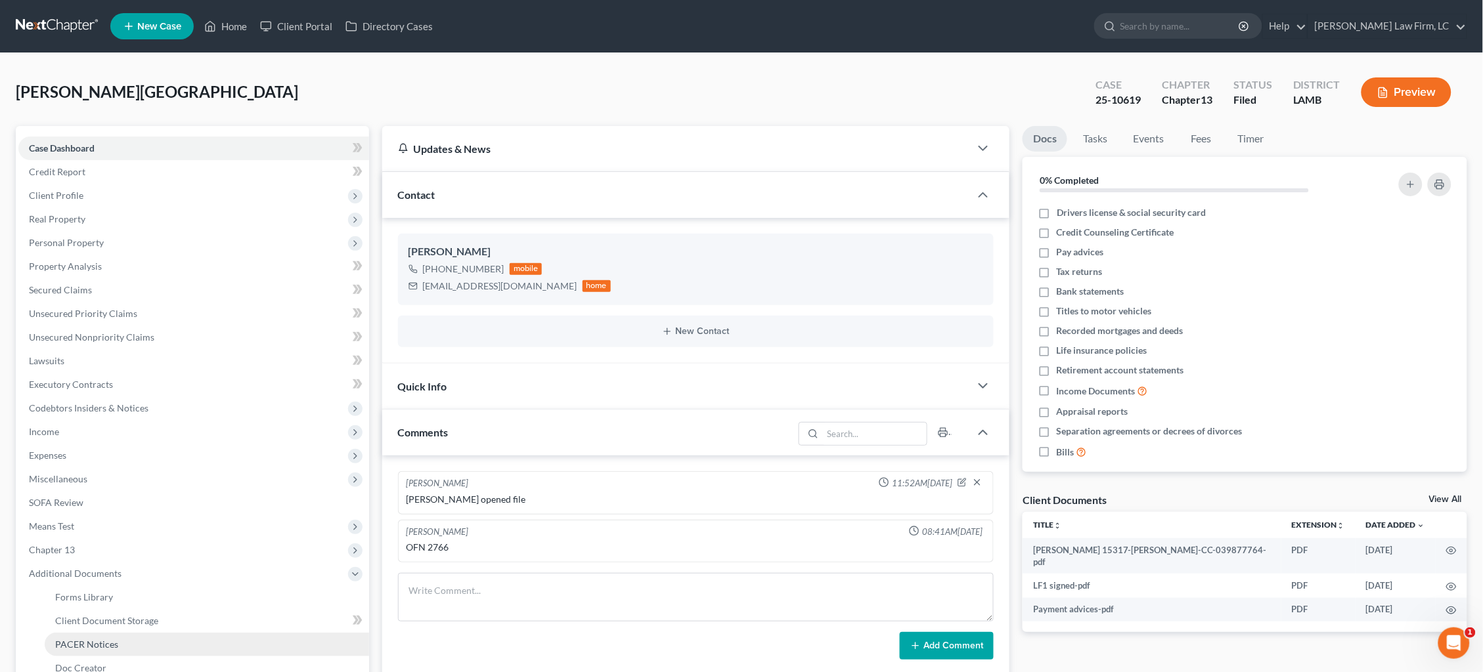
click at [80, 639] on span "PACER Notices" at bounding box center [86, 644] width 63 height 11
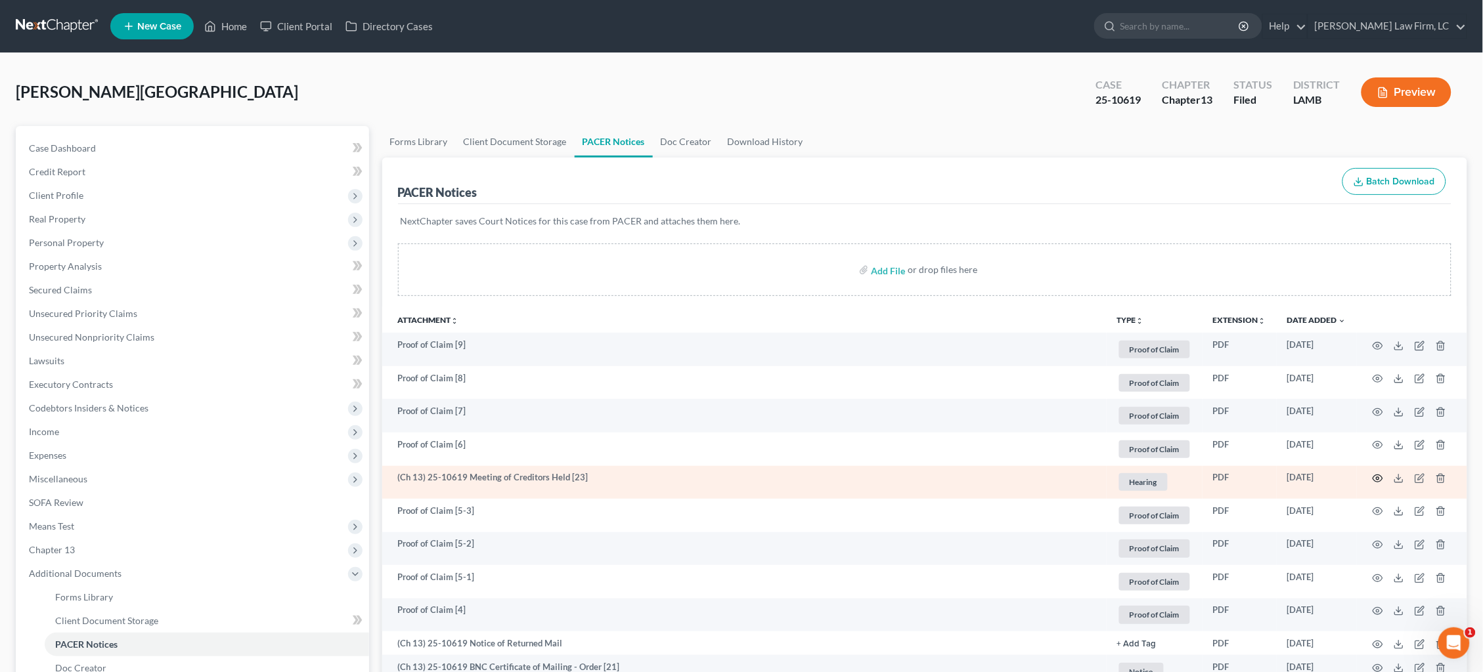
click at [1378, 473] on icon "button" at bounding box center [1377, 478] width 11 height 11
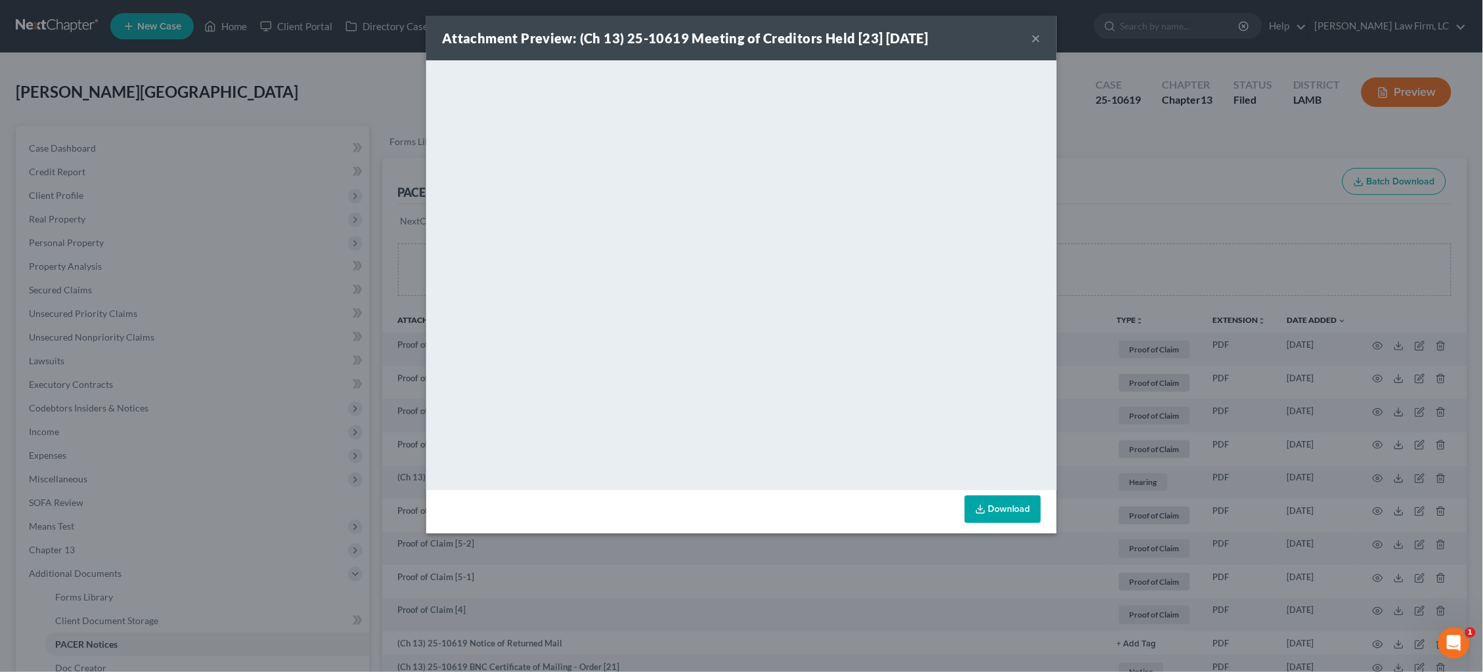
click at [1117, 278] on div "Attachment Preview: (Ch 13) 25-10619 Meeting of Creditors Held [23] 09/09/2025 …" at bounding box center [741, 336] width 1483 height 672
